Goal: Information Seeking & Learning: Learn about a topic

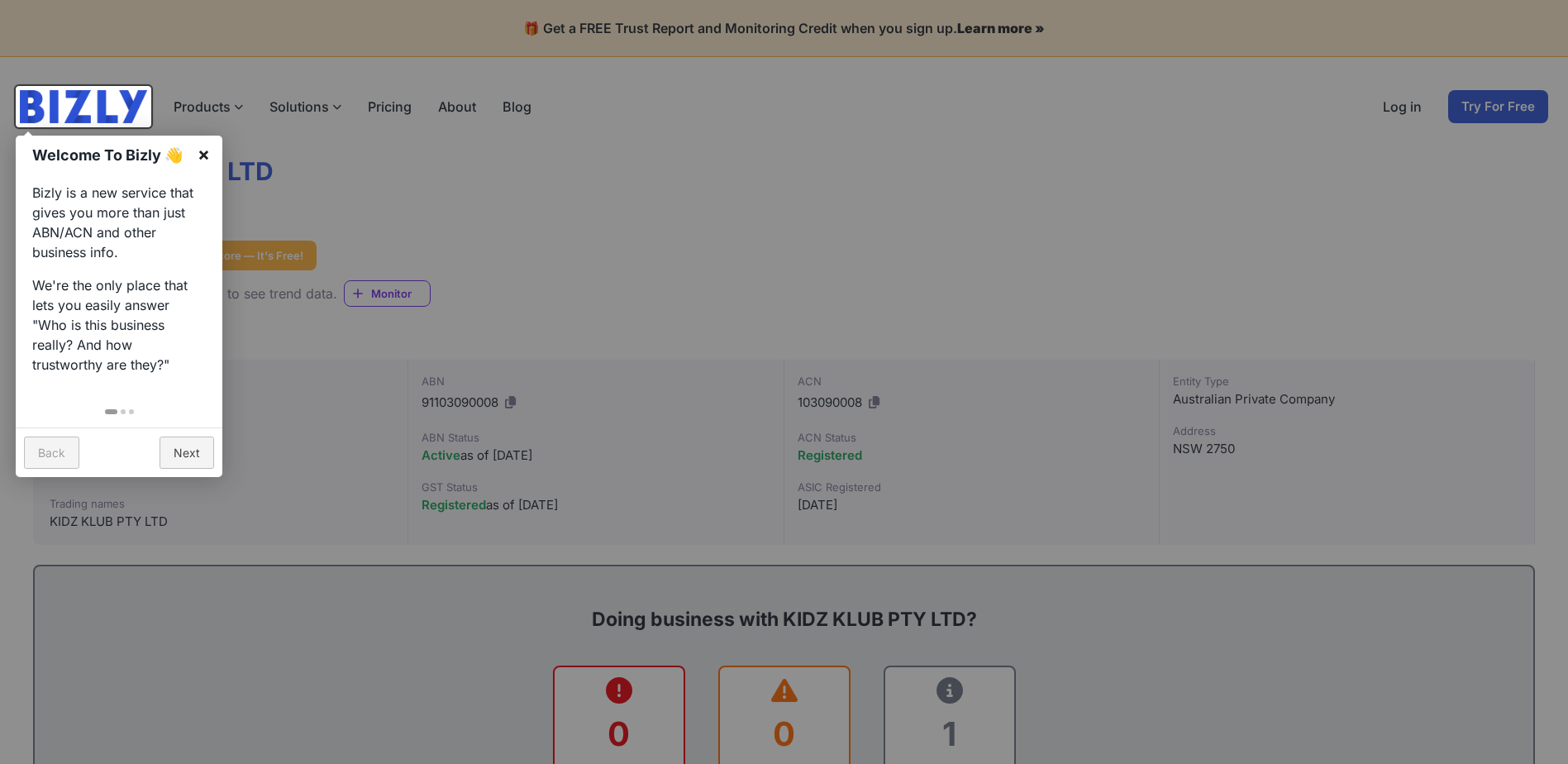
click at [207, 154] on link "×" at bounding box center [204, 155] width 38 height 38
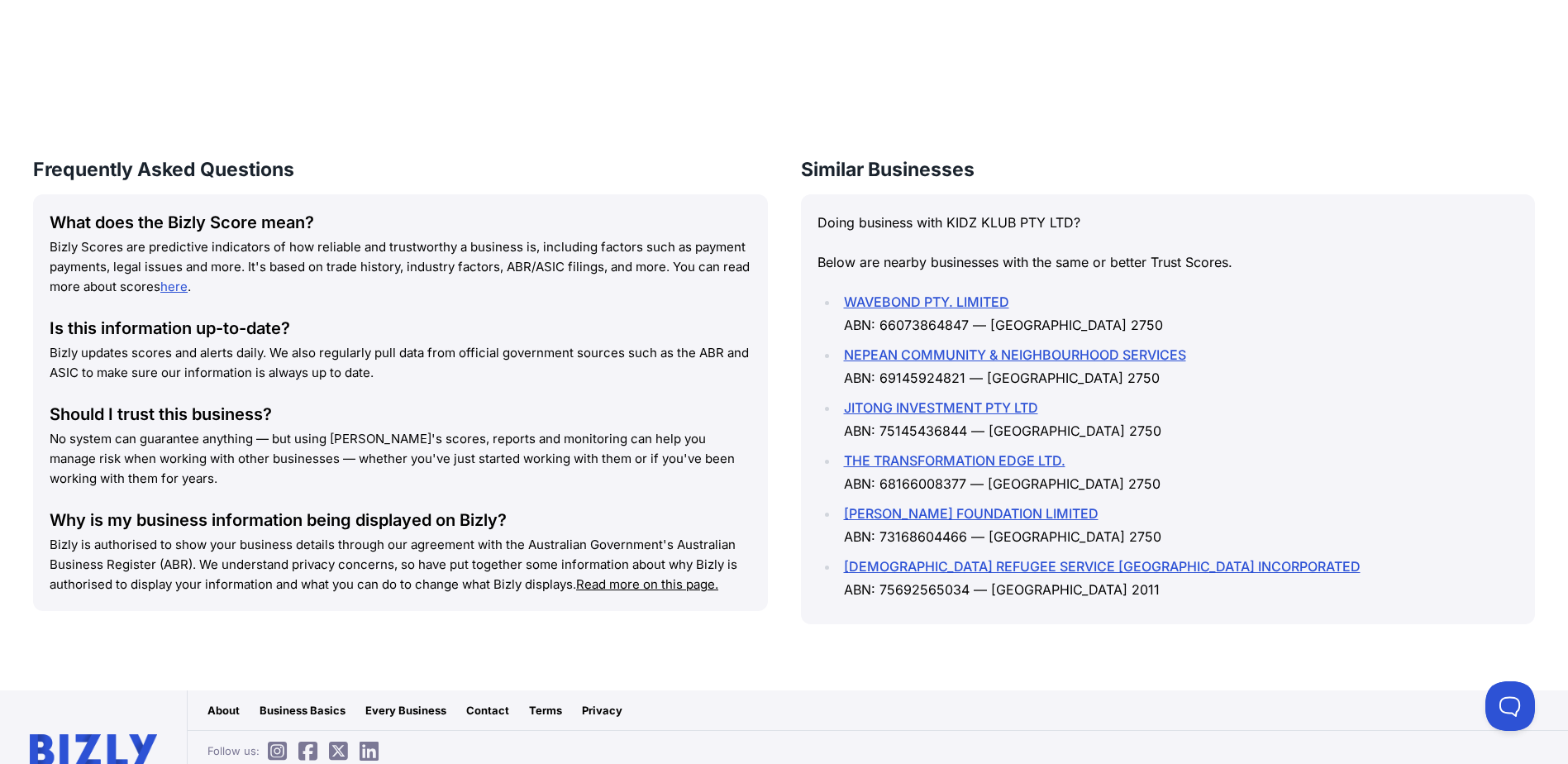
scroll to position [2000, 0]
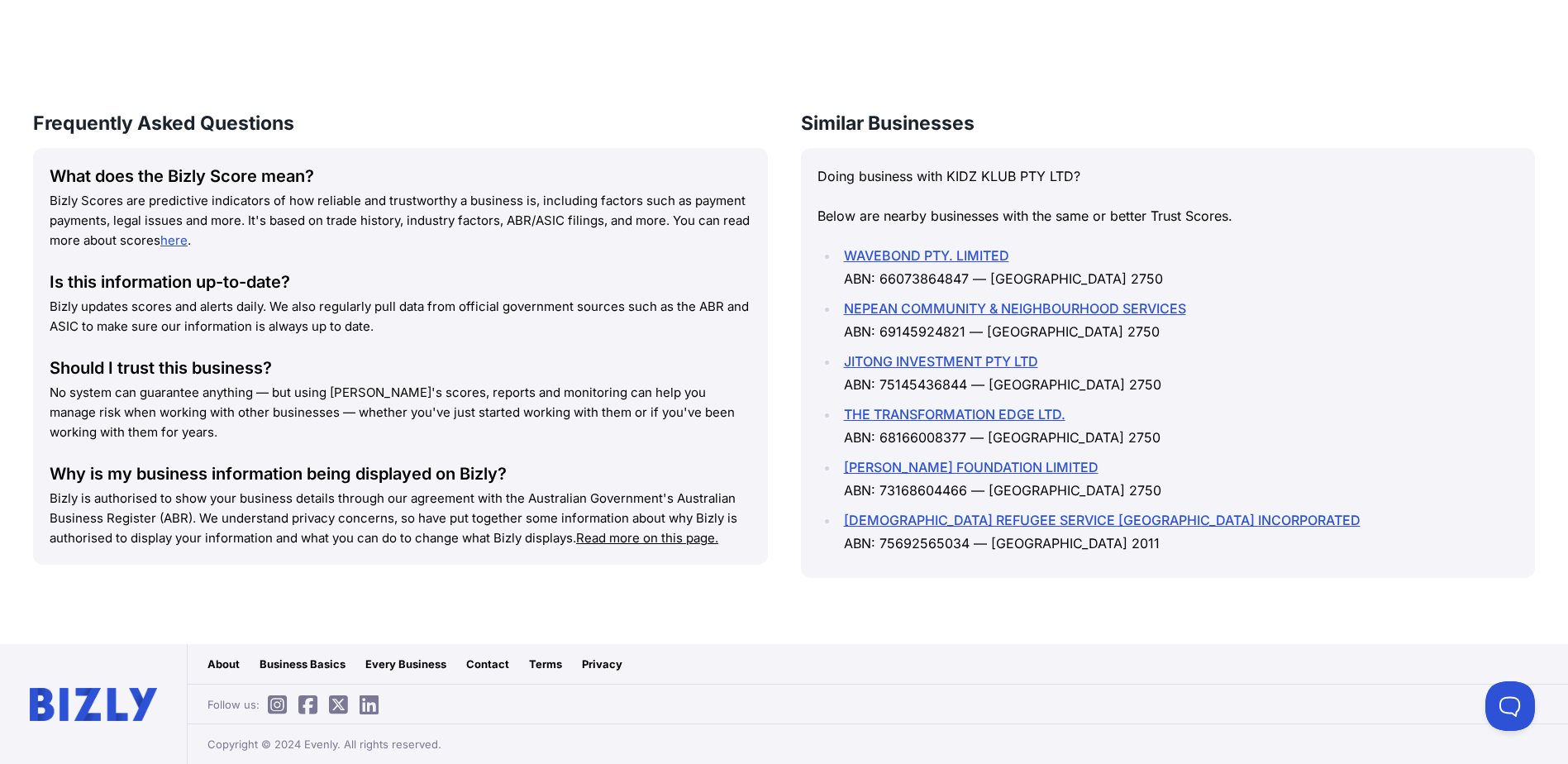
click at [108, 703] on img at bounding box center [93, 704] width 128 height 33
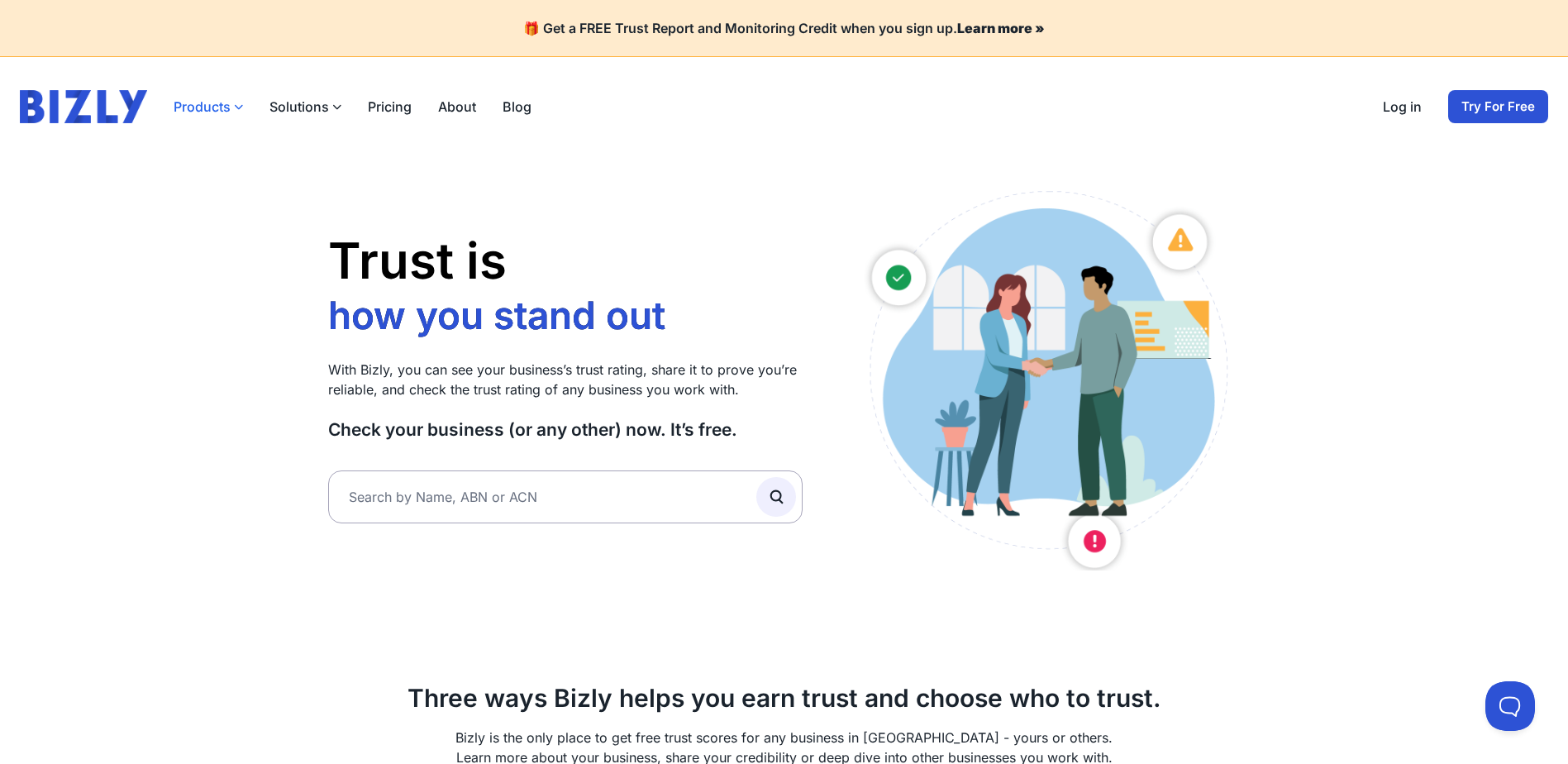
click at [224, 107] on button "Products" at bounding box center [208, 106] width 70 height 20
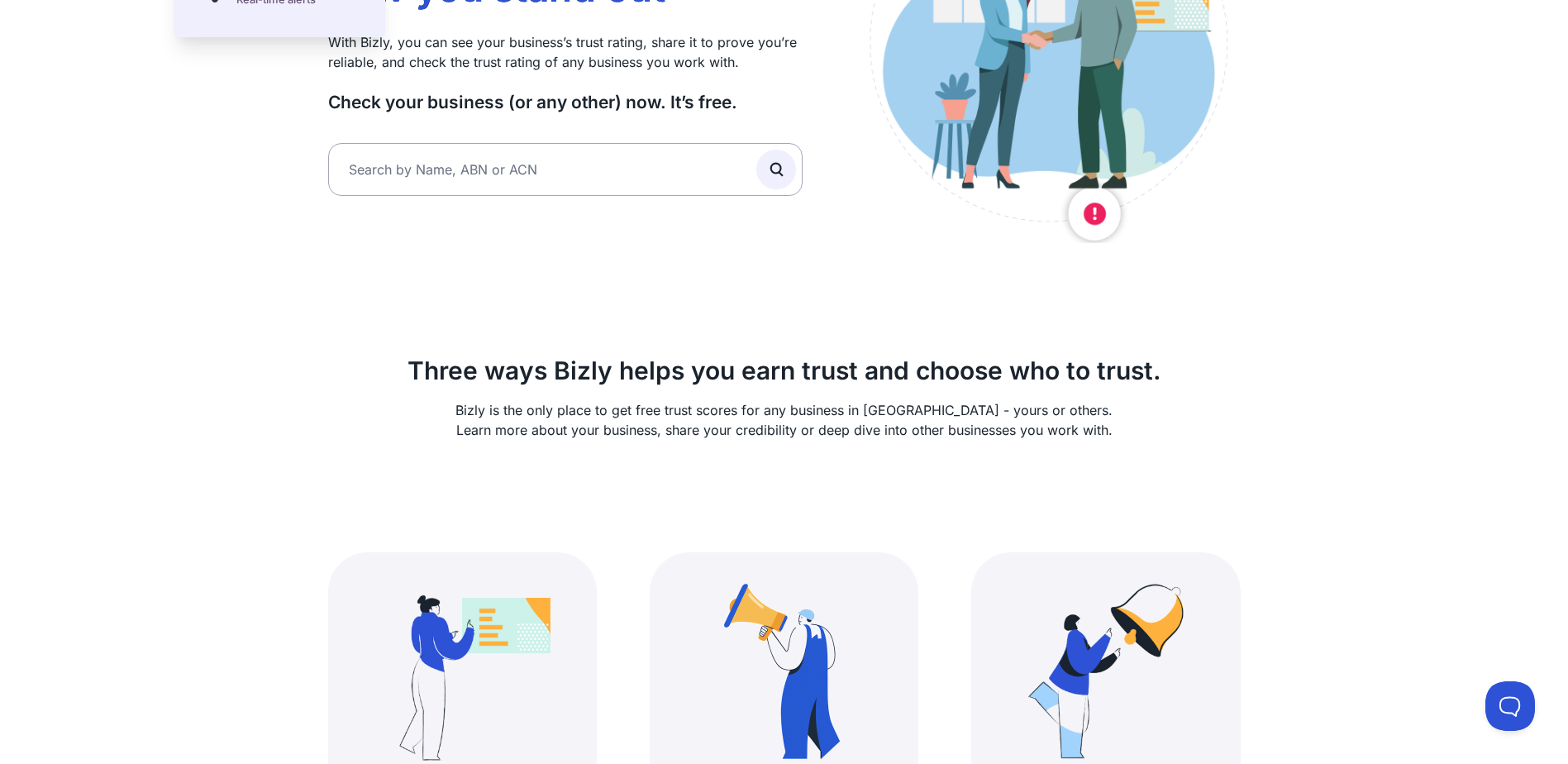
scroll to position [331, 0]
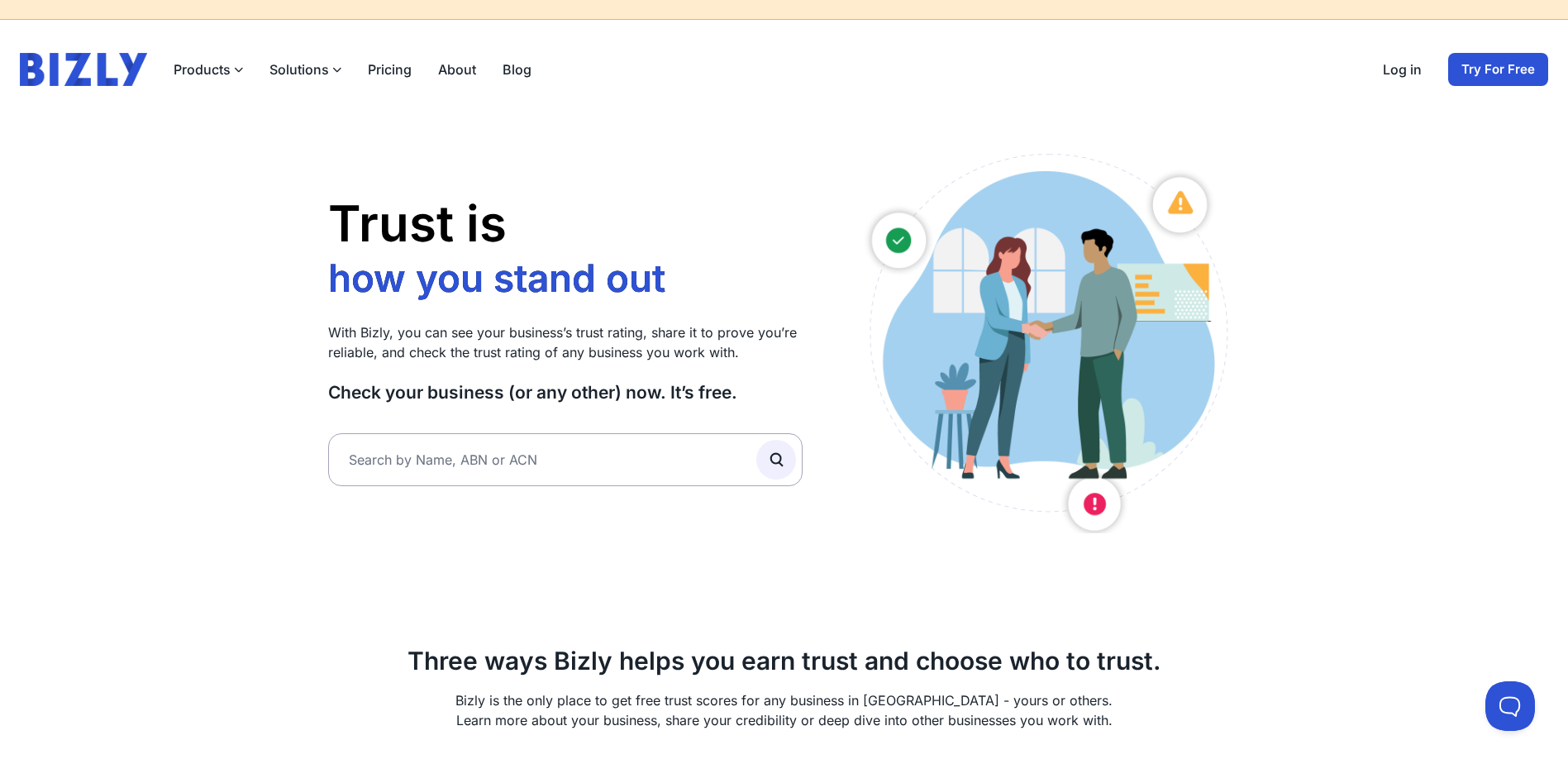
scroll to position [0, 0]
